Goal: Transaction & Acquisition: Subscribe to service/newsletter

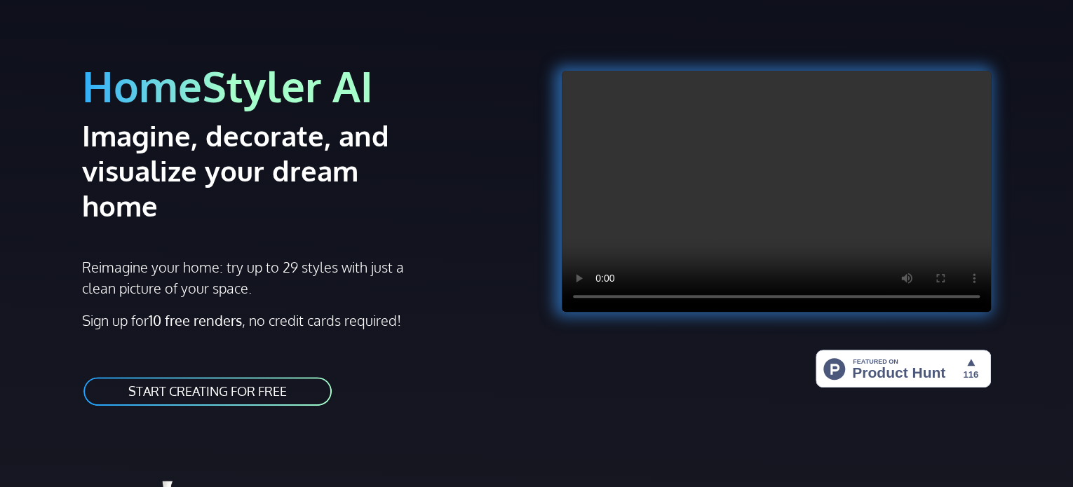
scroll to position [70, 0]
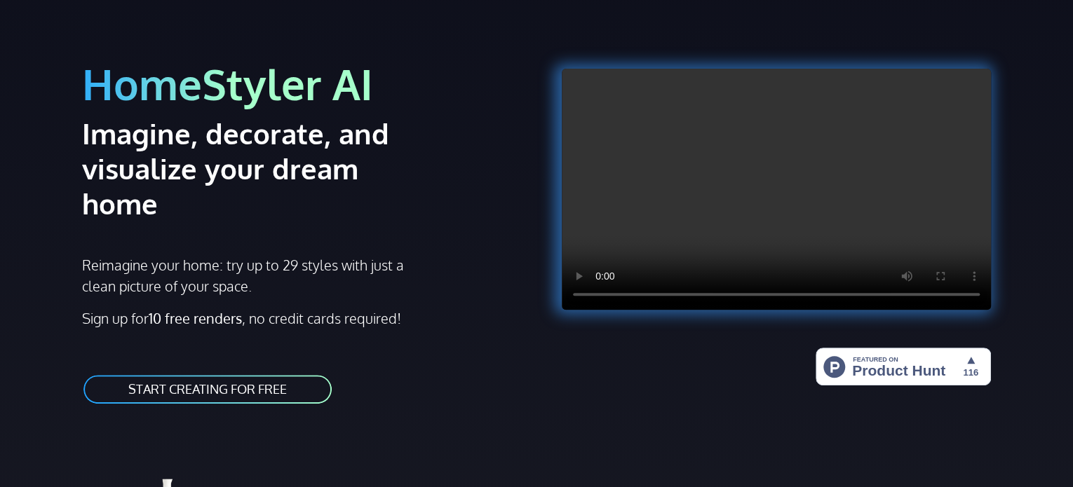
click at [168, 374] on link "START CREATING FOR FREE" at bounding box center [207, 390] width 251 height 32
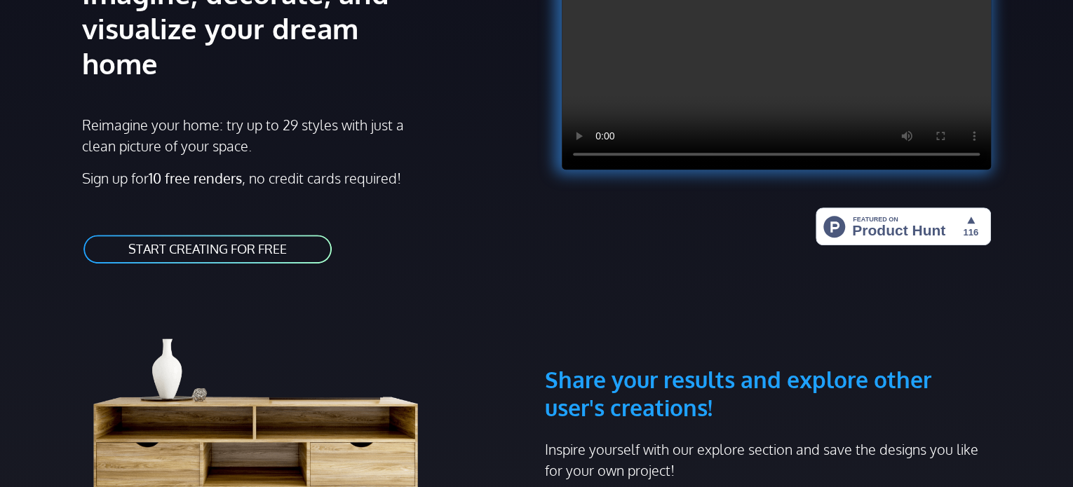
scroll to position [351, 0]
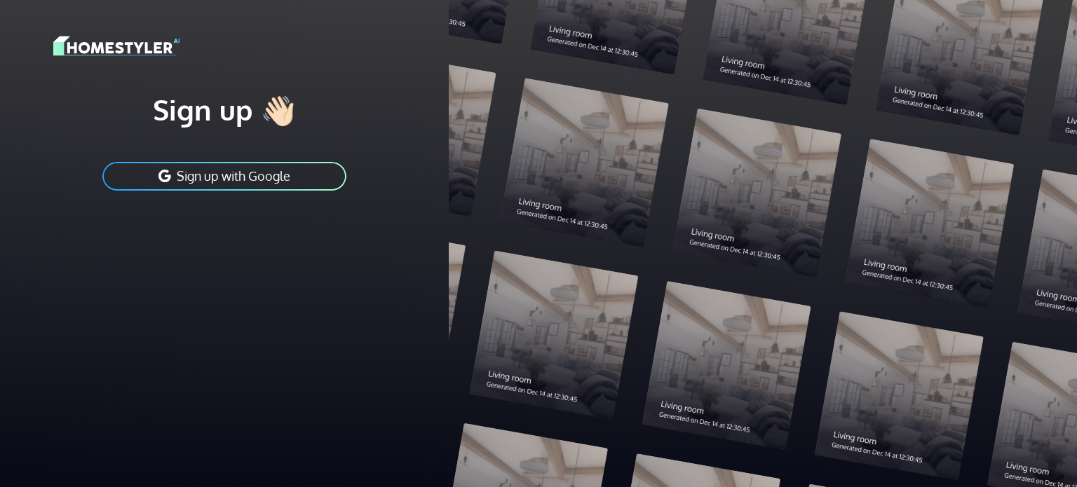
click at [196, 178] on button "Sign up with Google" at bounding box center [224, 177] width 247 height 32
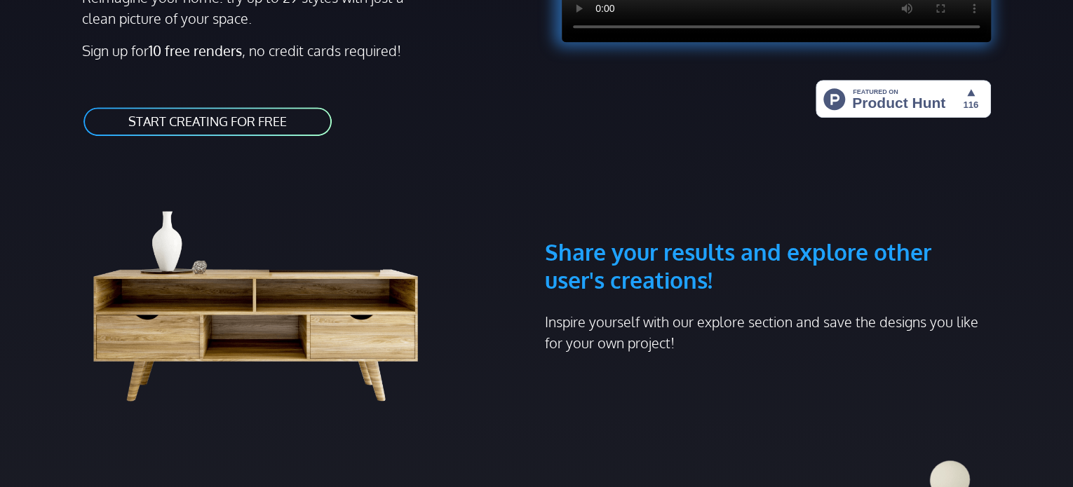
scroll to position [351, 0]
